Goal: Download file/media

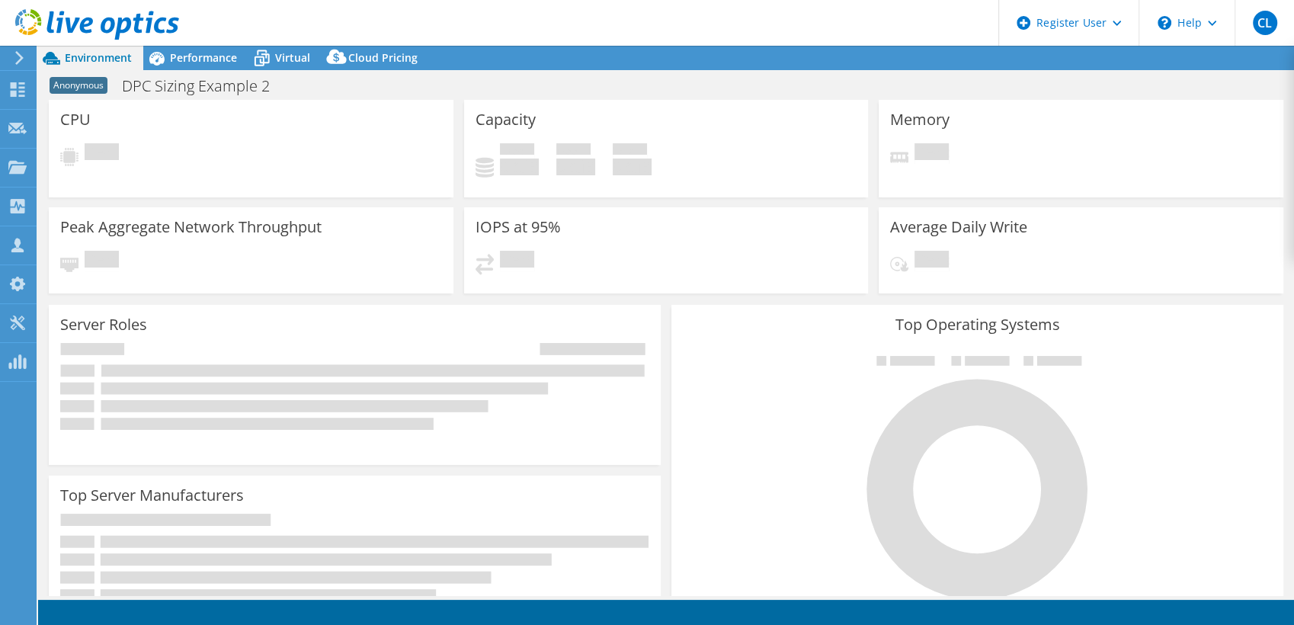
select select "USD"
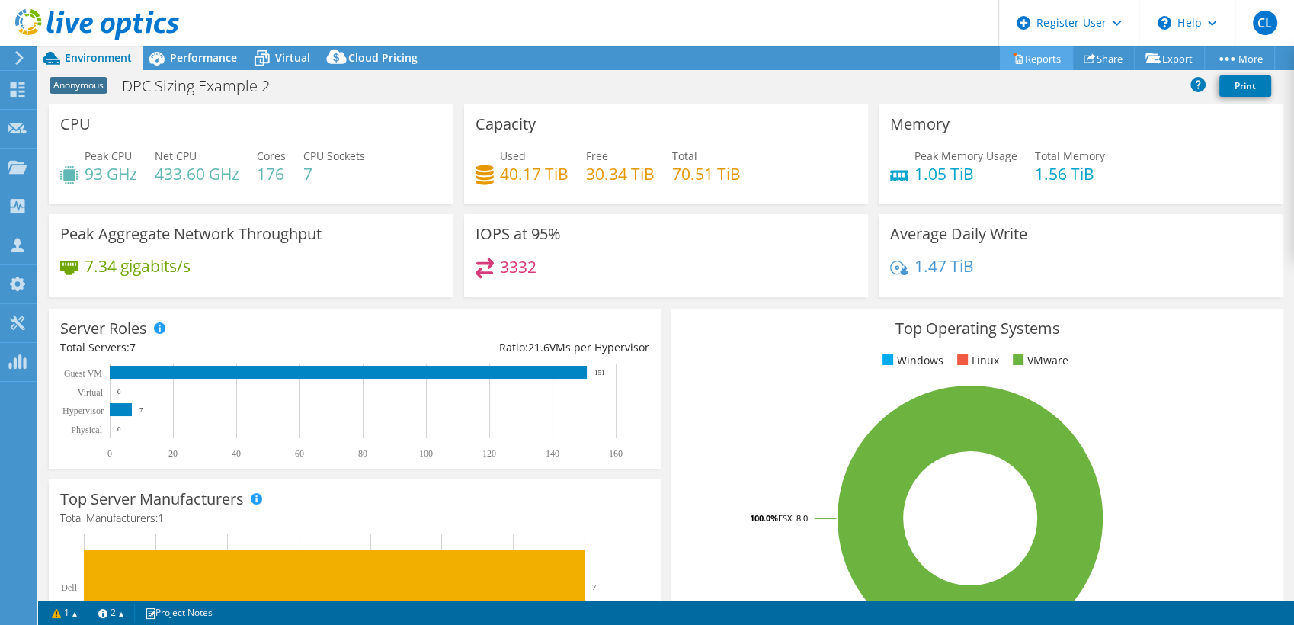
click at [1013, 58] on link "Reports" at bounding box center [1036, 58] width 73 height 24
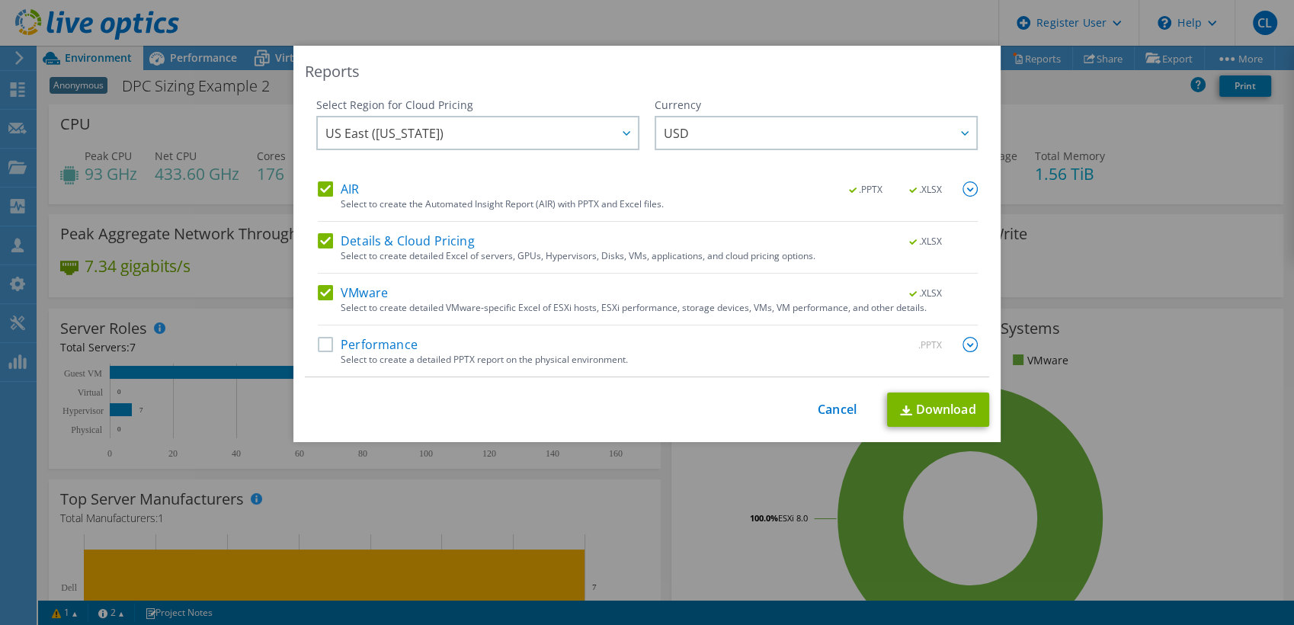
click at [355, 354] on div "Select to create a detailed PPTX report on the physical environment." at bounding box center [659, 359] width 637 height 11
click at [324, 341] on label "Performance" at bounding box center [368, 344] width 100 height 15
click at [0, 0] on input "Performance" at bounding box center [0, 0] width 0 height 0
click at [943, 405] on link "Download" at bounding box center [938, 409] width 102 height 34
click at [554, 20] on div "Reports Select Region for Cloud Pricing Asia Pacific ([GEOGRAPHIC_DATA]) [GEOGR…" at bounding box center [647, 312] width 1294 height 625
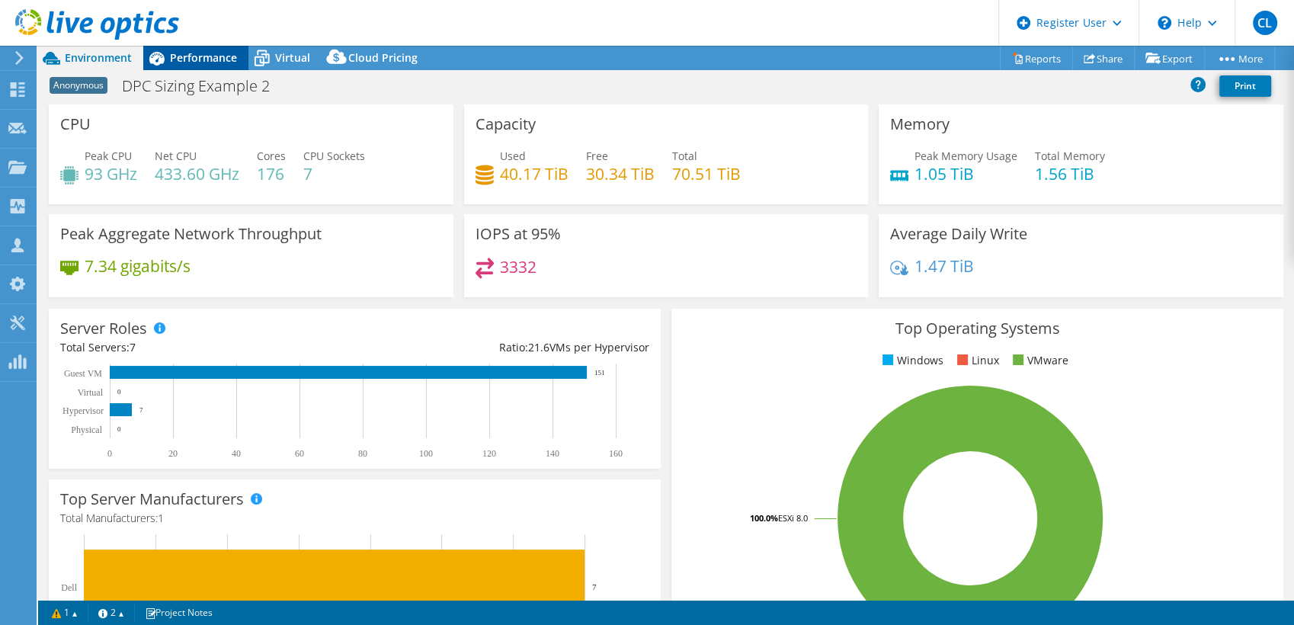
click at [195, 52] on span "Performance" at bounding box center [203, 57] width 67 height 14
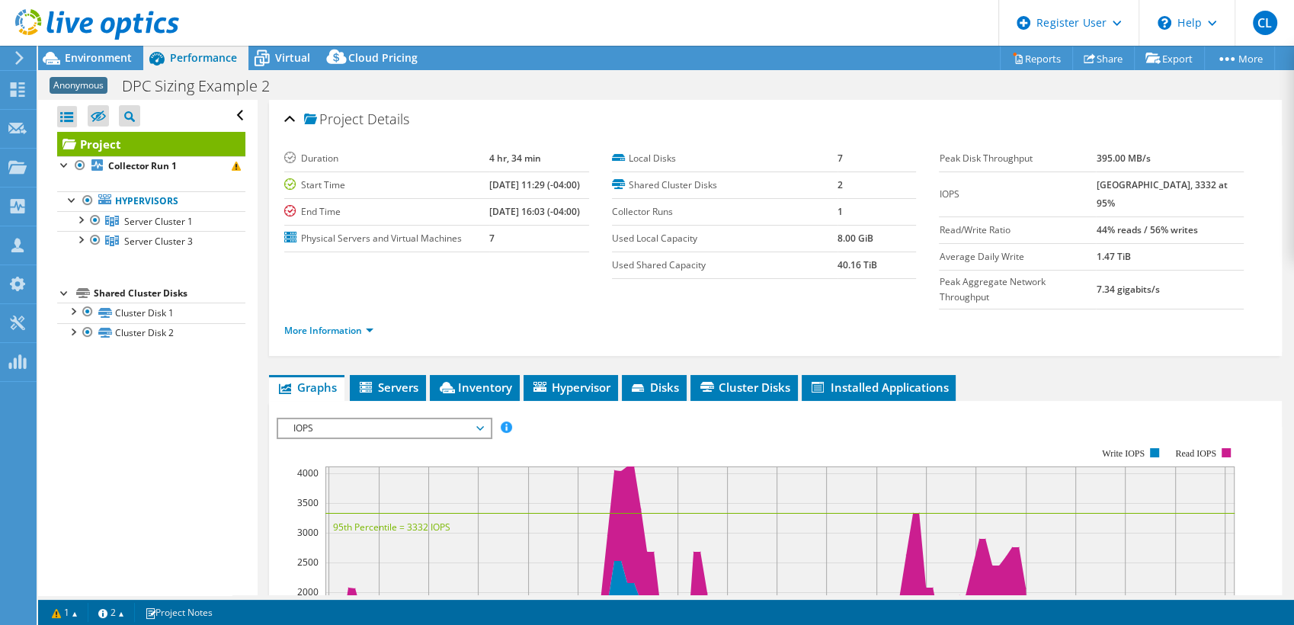
click at [351, 419] on span "IOPS" at bounding box center [384, 428] width 196 height 18
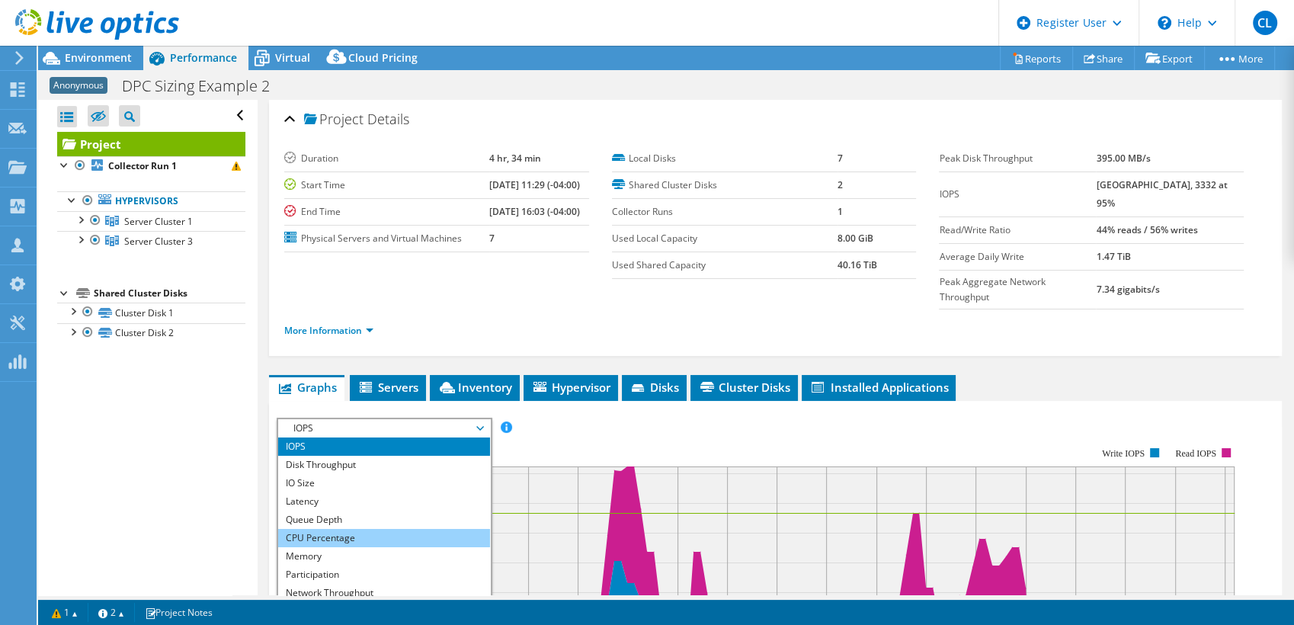
click at [329, 529] on li "CPU Percentage" at bounding box center [383, 538] width 211 height 18
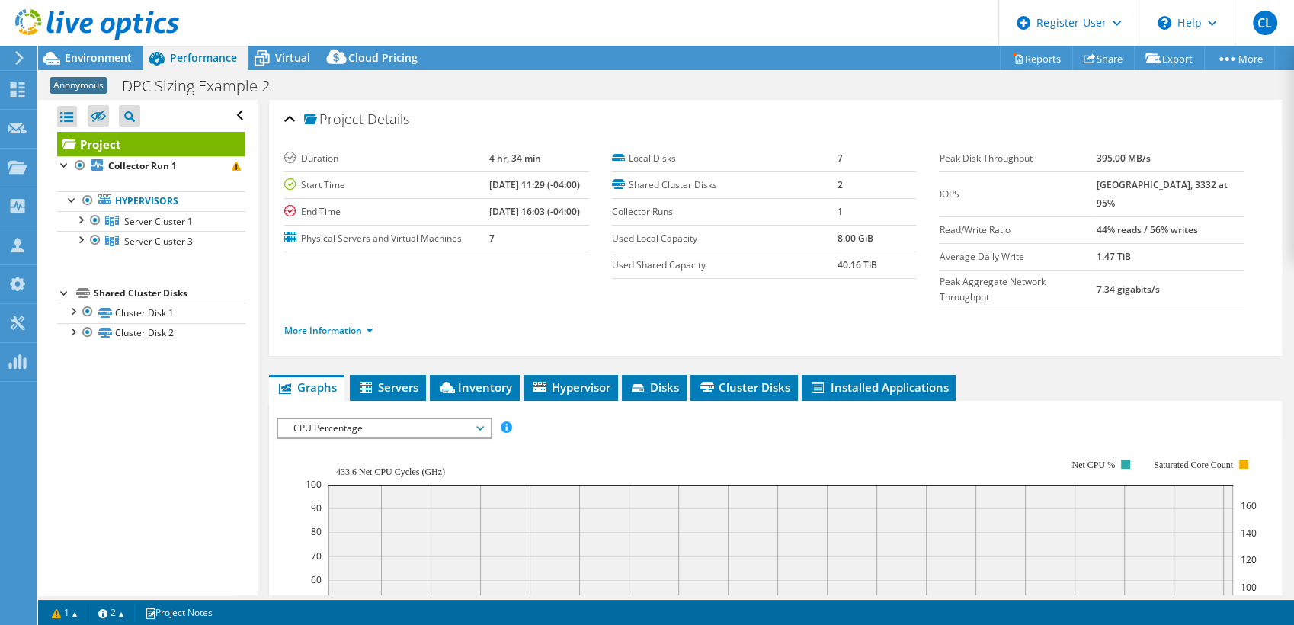
click at [655, 438] on rect at bounding box center [781, 590] width 951 height 305
